Goal: Task Accomplishment & Management: Use online tool/utility

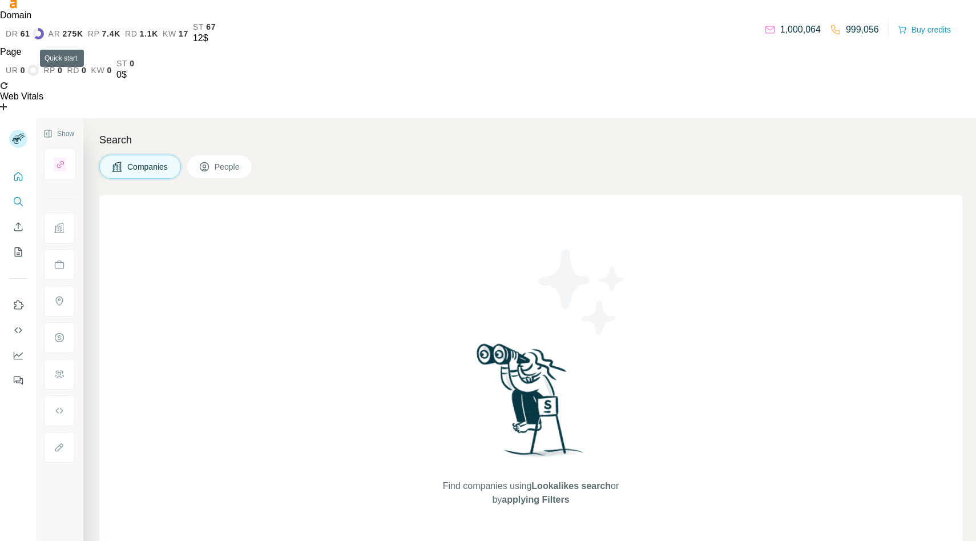
click at [22, 171] on icon "Quick start" at bounding box center [18, 176] width 11 height 11
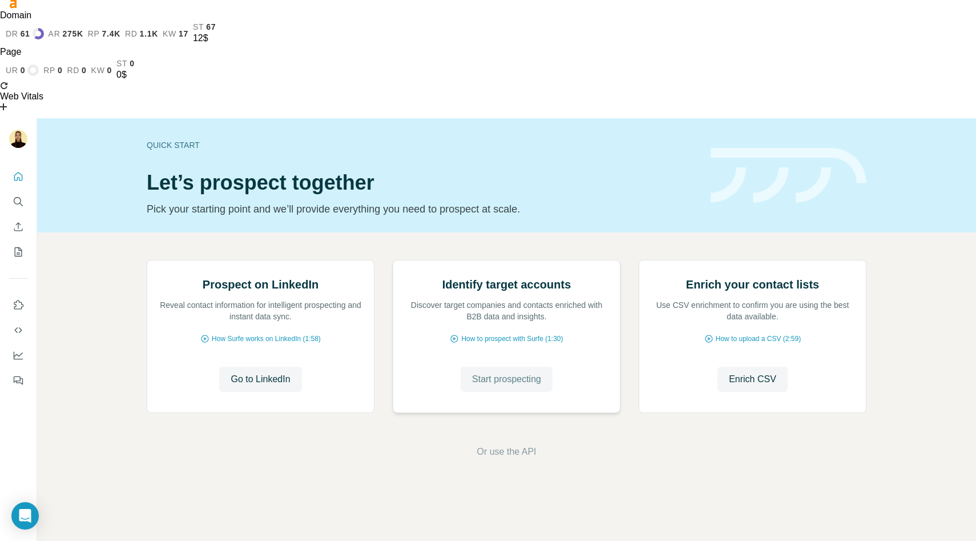
click at [493, 386] on span "Start prospecting" at bounding box center [506, 379] width 69 height 14
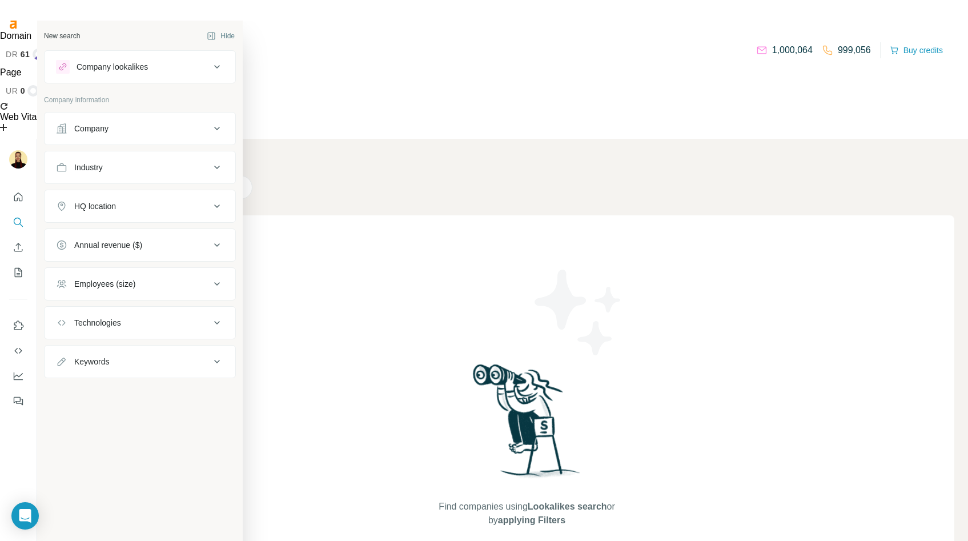
click at [66, 34] on div "New search" at bounding box center [62, 36] width 36 height 10
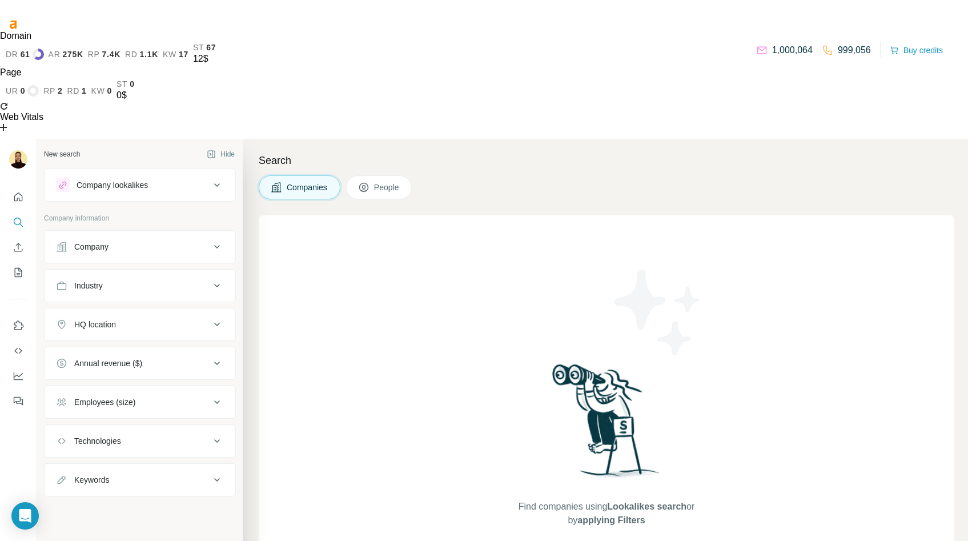
click at [207, 178] on div "Company lookalikes" at bounding box center [133, 185] width 154 height 14
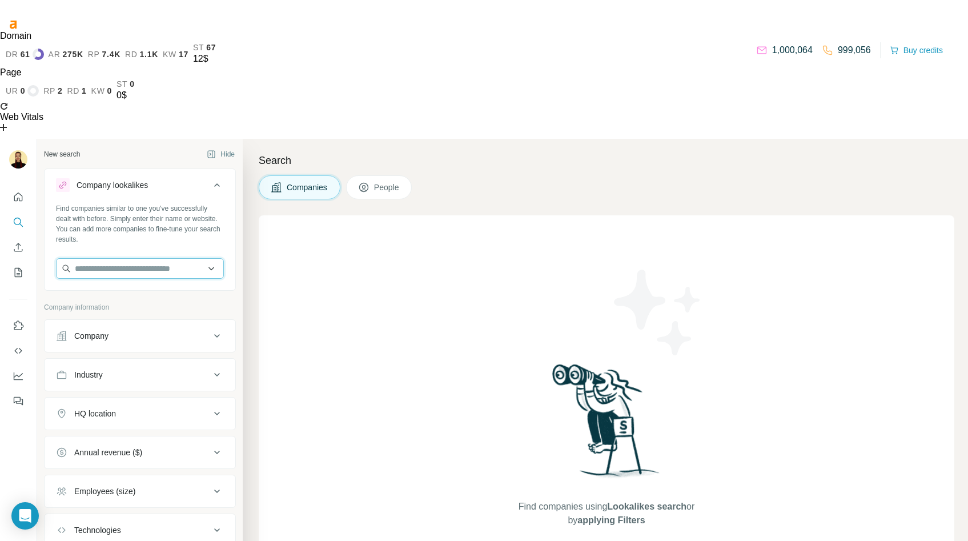
click at [166, 258] on input "text" at bounding box center [140, 268] width 168 height 21
click at [211, 178] on icon at bounding box center [217, 185] width 14 height 14
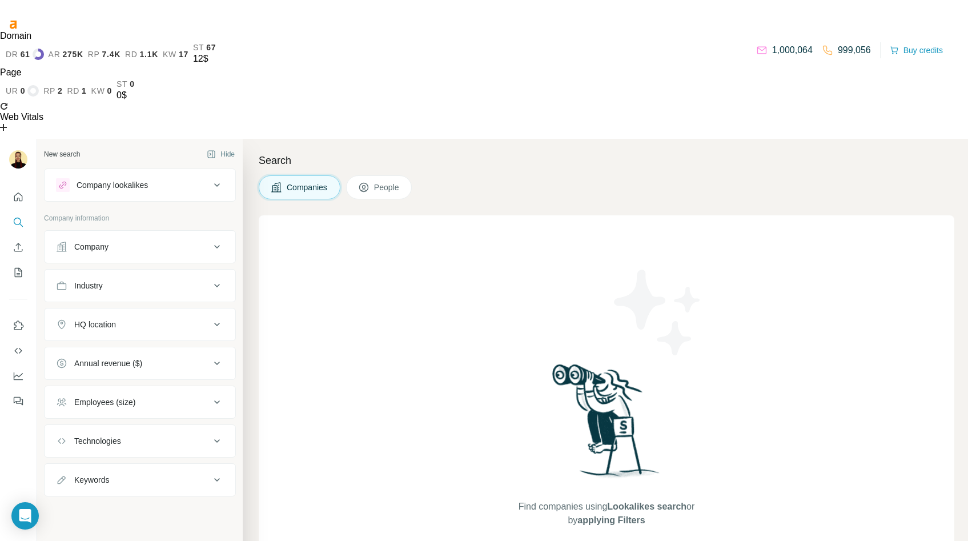
click at [188, 178] on div "Company lookalikes" at bounding box center [133, 185] width 154 height 14
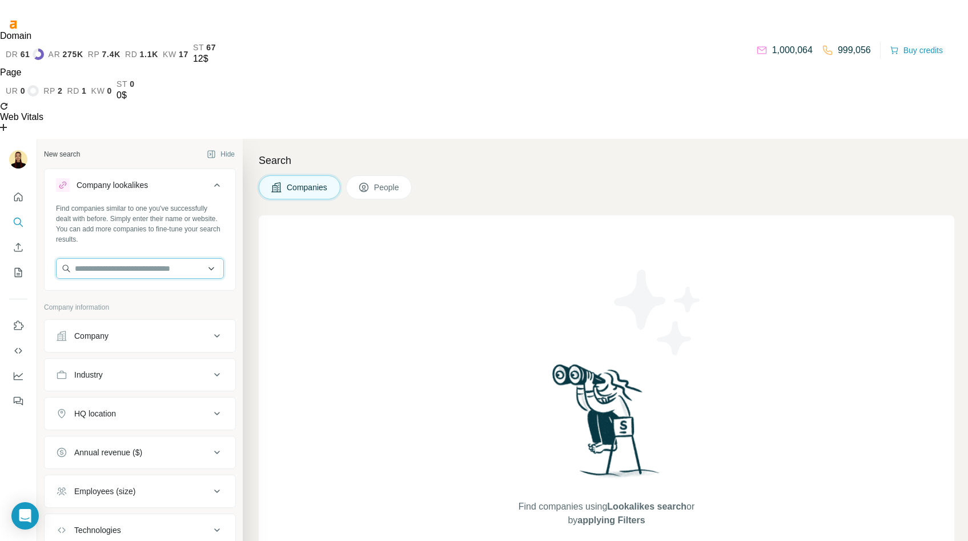
click at [128, 258] on input "text" at bounding box center [140, 268] width 168 height 21
type input "*"
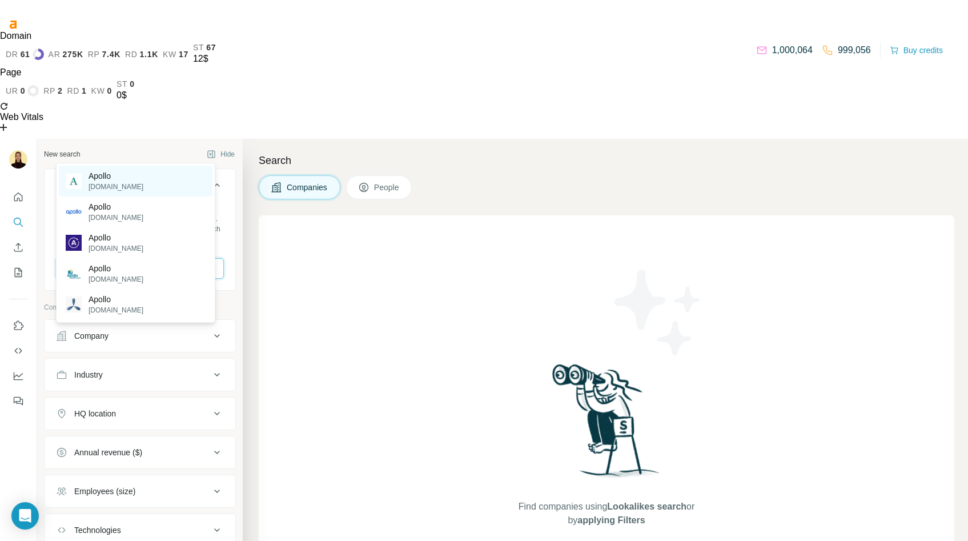
type input "******"
click at [122, 174] on p "Apollo" at bounding box center [115, 175] width 55 height 11
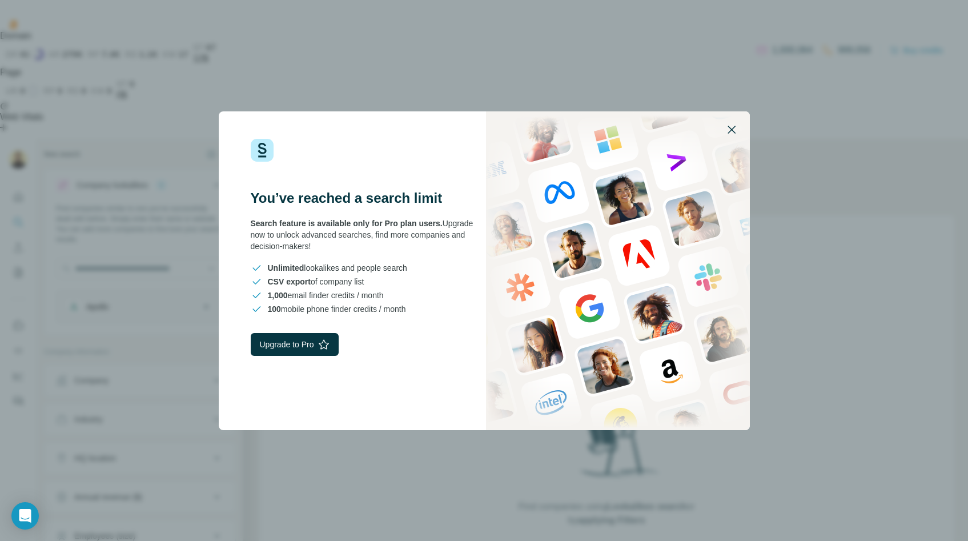
click at [738, 126] on button "button" at bounding box center [730, 129] width 27 height 27
